Goal: Information Seeking & Learning: Learn about a topic

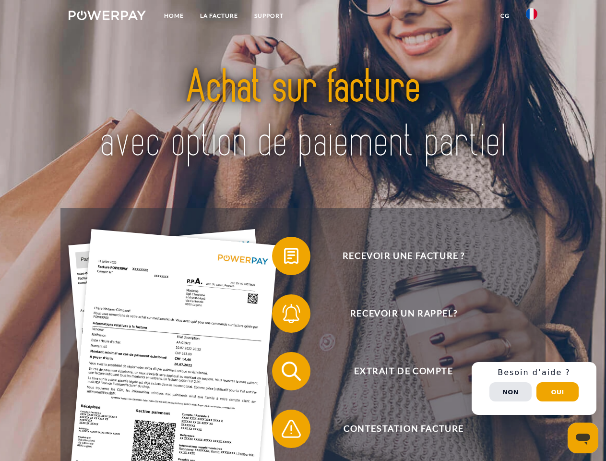
click at [107, 17] on img at bounding box center [107, 16] width 77 height 10
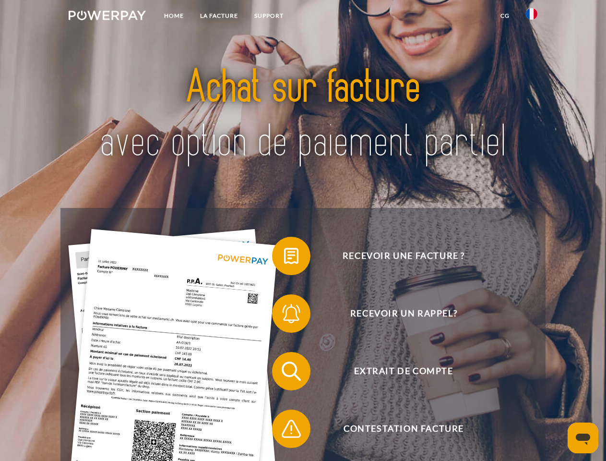
click at [532, 17] on img at bounding box center [532, 14] width 12 height 12
click at [505, 16] on link "CG" at bounding box center [504, 15] width 25 height 17
click at [284, 258] on span at bounding box center [277, 256] width 48 height 48
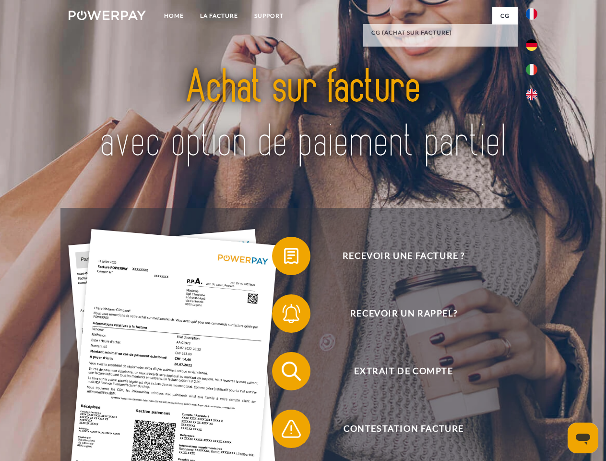
click at [284, 315] on span at bounding box center [277, 313] width 48 height 48
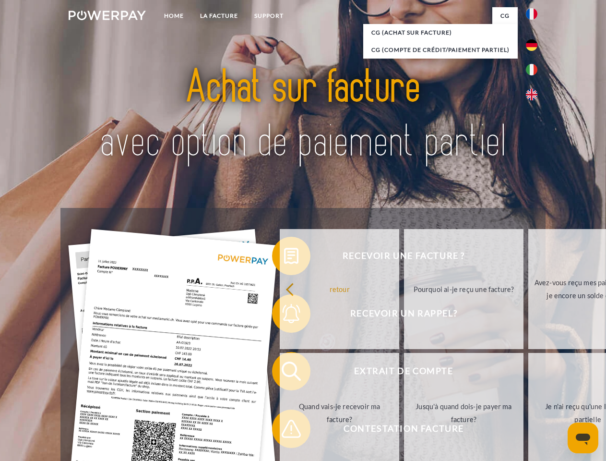
click at [404, 373] on link "Jusqu'à quand dois-je payer ma facture?" at bounding box center [463, 413] width 119 height 120
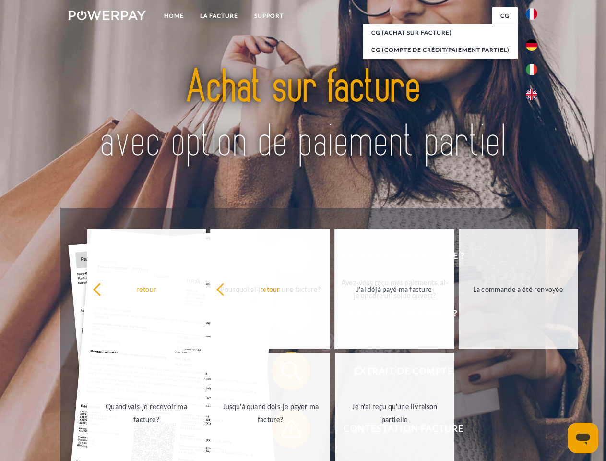
click at [284, 430] on span at bounding box center [277, 428] width 48 height 48
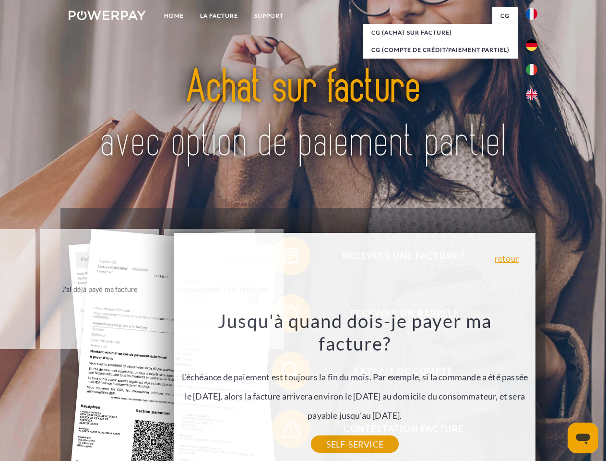
click at [534, 388] on div "Recevoir une facture ? Recevoir un rappel? Extrait de compte retour" at bounding box center [302, 400] width 485 height 384
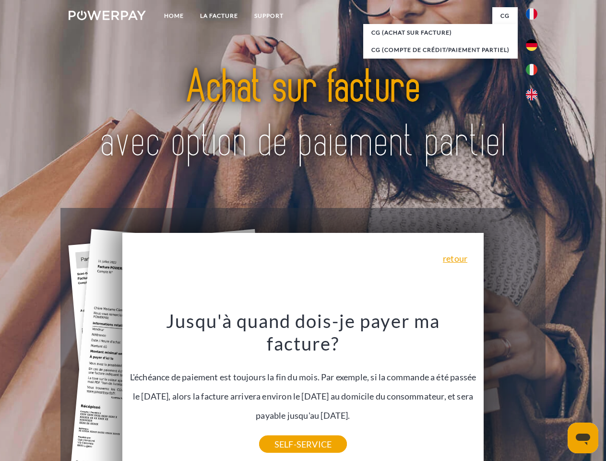
click at [511, 390] on span "Extrait de compte" at bounding box center [403, 371] width 235 height 38
click at [558, 392] on header "Home LA FACTURE Support" at bounding box center [303, 331] width 606 height 663
